Goal: Complete application form

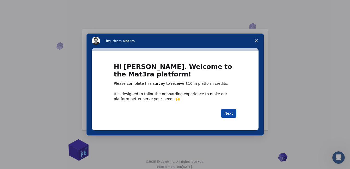
click at [230, 116] on button "Next" at bounding box center [228, 113] width 15 height 9
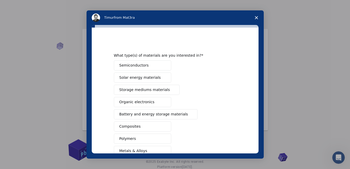
click at [144, 68] on button "Semiconductors" at bounding box center [142, 65] width 57 height 10
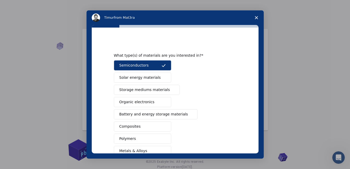
click at [158, 77] on button "Solar energy materials" at bounding box center [142, 78] width 57 height 10
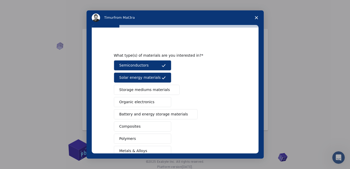
click at [161, 91] on span "Storage mediums materials" at bounding box center [144, 89] width 51 height 5
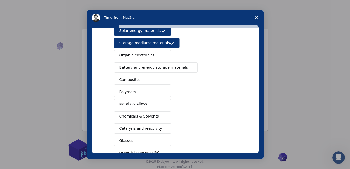
scroll to position [48, 0]
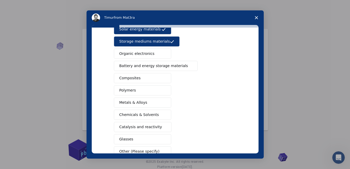
click at [119, 89] on span "Polymers" at bounding box center [127, 90] width 17 height 5
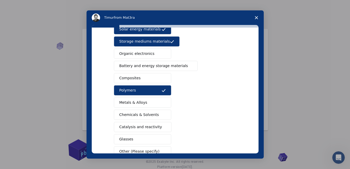
click at [131, 105] on span "Metals & Alloys" at bounding box center [133, 102] width 28 height 5
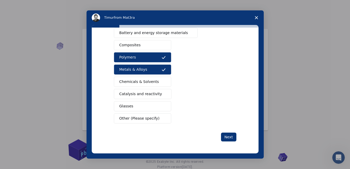
scroll to position [82, 0]
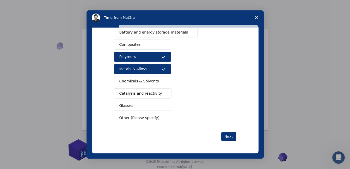
click at [220, 135] on div "Next" at bounding box center [175, 136] width 122 height 9
click at [223, 135] on button "Next" at bounding box center [228, 136] width 15 height 9
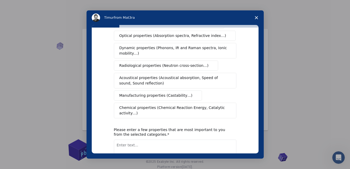
scroll to position [0, 0]
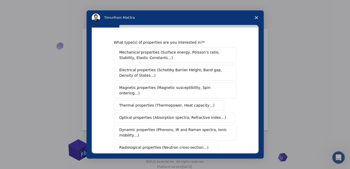
click at [195, 62] on button "Mechanical properties (Surface energy, Poisson's ratio, Stability, Elastic Cons…" at bounding box center [175, 55] width 122 height 16
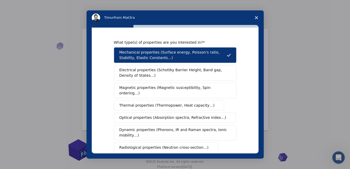
click at [199, 73] on span "Electrical properties (Schottky Barrier Height, Band gap, Density of States…)" at bounding box center [173, 72] width 108 height 11
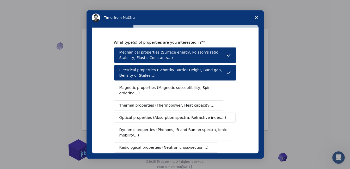
click at [198, 89] on span "Magnetic properties (Magnetic susceptibility, Spin ordering…)" at bounding box center [173, 90] width 108 height 11
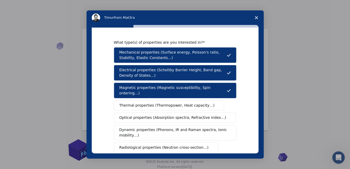
click at [195, 103] on span "Thermal properties (Thermopower, Heat capacity…)" at bounding box center [166, 105] width 95 height 5
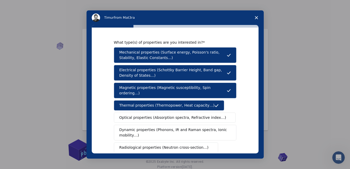
drag, startPoint x: 195, startPoint y: 101, endPoint x: 196, endPoint y: 109, distance: 8.7
click at [196, 109] on div "Mechanical properties (Surface energy, Poisson's ratio, Stability, Elastic Cons…" at bounding box center [175, 123] width 122 height 153
click at [197, 115] on span "Optical properties (Absorption spectra, Refractive index…)" at bounding box center [172, 117] width 107 height 5
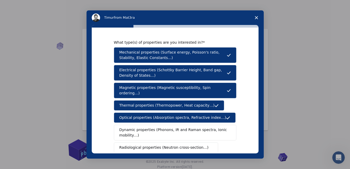
click at [196, 127] on span "Dynamic properties (Phonons, IR and Raman spectra, Ionic mobility…)" at bounding box center [173, 132] width 108 height 11
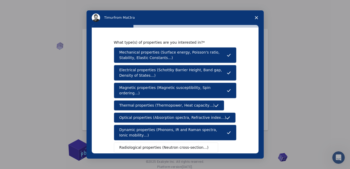
click at [191, 145] on span "Radiological properties (Neutron cross-section…)" at bounding box center [163, 147] width 89 height 5
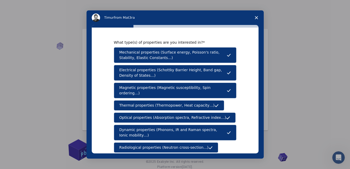
scroll to position [109, 0]
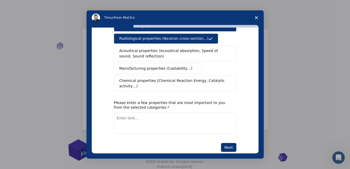
click at [134, 48] on span "Acoustical properties (Acoustical absorption, Speed of sound, Sound reflection)" at bounding box center [173, 53] width 108 height 11
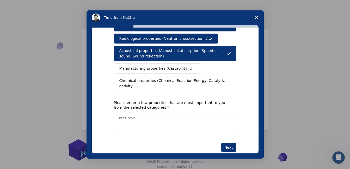
click at [137, 67] on button "Manufacturing properties (Castability…)" at bounding box center [158, 69] width 88 height 10
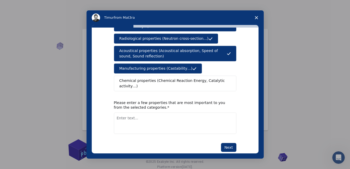
click at [141, 78] on span "Chemical properties (Chemical Reaction Energy, Catalytic activity…)" at bounding box center [173, 83] width 108 height 11
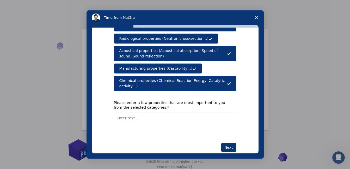
click at [155, 113] on textarea "Enter text..." at bounding box center [175, 123] width 122 height 21
type textarea "C"
type textarea "RADIOLOGICAL PROPERTIES"
click at [222, 143] on button "Next" at bounding box center [228, 147] width 15 height 9
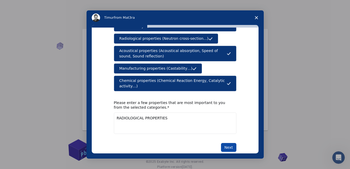
scroll to position [0, 0]
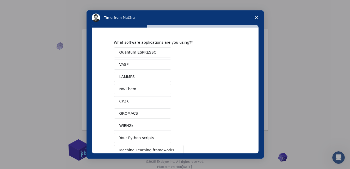
click at [145, 52] on span "Quantum ESPRESSO" at bounding box center [137, 52] width 37 height 5
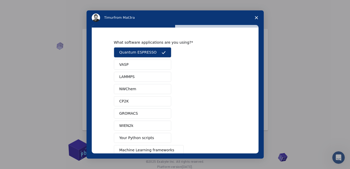
click at [147, 128] on button "WIEN2k" at bounding box center [142, 126] width 57 height 10
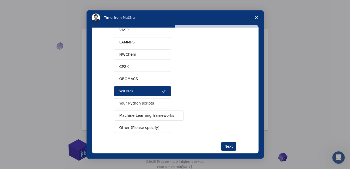
scroll to position [35, 0]
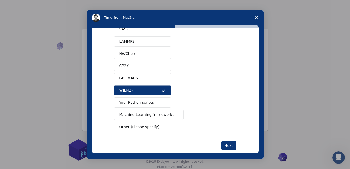
click at [150, 116] on span "Machine Learning frameworks" at bounding box center [146, 114] width 55 height 5
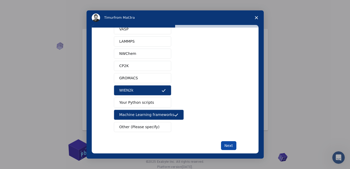
click at [229, 144] on button "Next" at bounding box center [228, 145] width 15 height 9
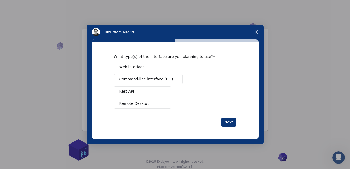
click at [152, 104] on button "Remote Desktop" at bounding box center [142, 104] width 57 height 10
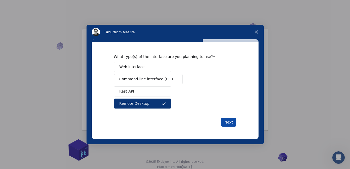
click at [228, 123] on button "Next" at bounding box center [228, 122] width 15 height 9
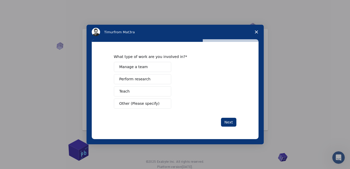
click at [152, 81] on button "Perform research" at bounding box center [142, 79] width 57 height 10
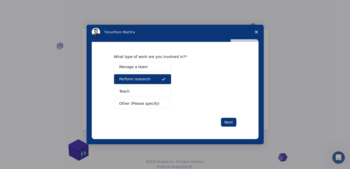
click at [151, 105] on span "Other (Please specify)" at bounding box center [139, 103] width 40 height 5
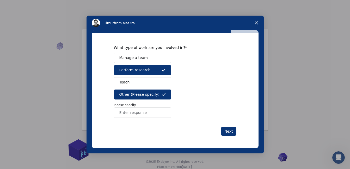
click at [152, 112] on input "Enter response" at bounding box center [142, 113] width 57 height 10
type input "INDEPENDANT RESEARCH"
click at [227, 131] on button "Next" at bounding box center [228, 131] width 15 height 9
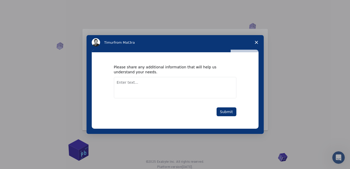
click at [192, 80] on textarea "Enter text..." at bounding box center [175, 87] width 122 height 21
click at [223, 111] on button "Submit" at bounding box center [226, 112] width 20 height 9
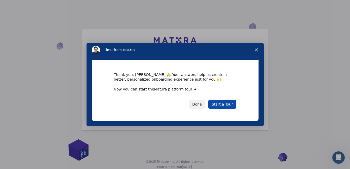
click at [223, 104] on link "Start a Tour" at bounding box center [222, 104] width 28 height 9
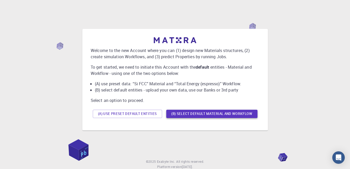
click at [232, 113] on button "(B) Select default material and workflow" at bounding box center [211, 114] width 91 height 8
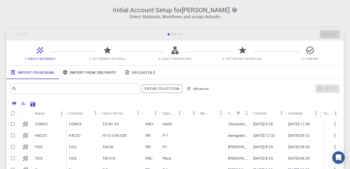
click at [107, 54] on icon at bounding box center [107, 50] width 9 height 9
